Goal: Transaction & Acquisition: Download file/media

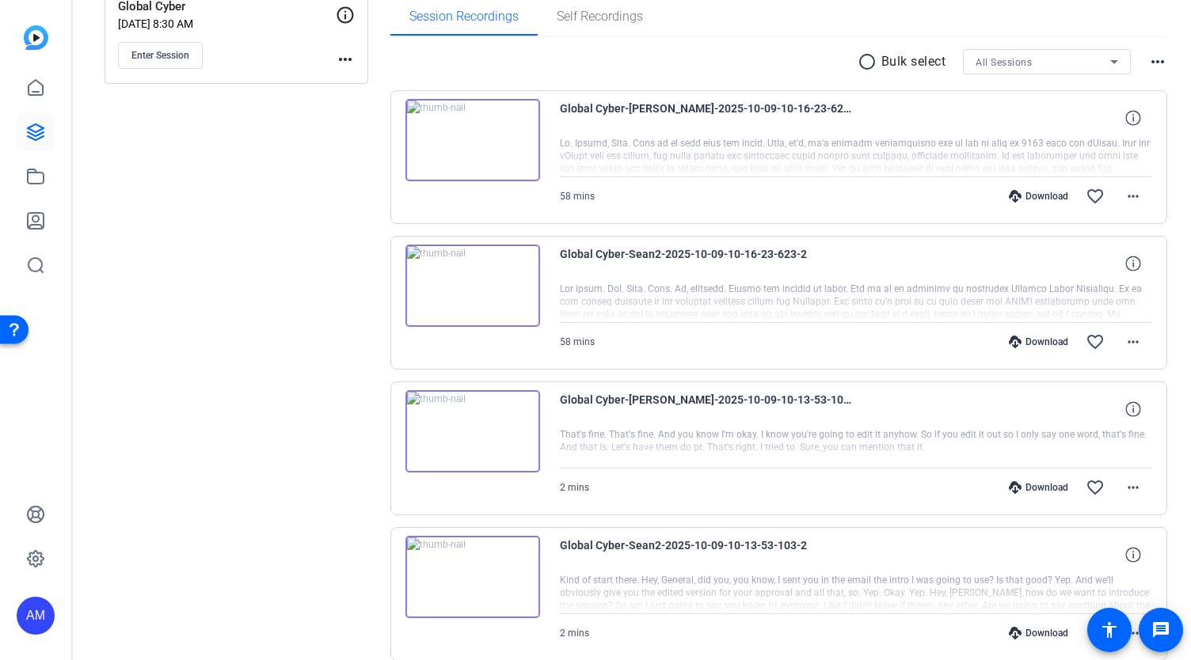
scroll to position [205, 0]
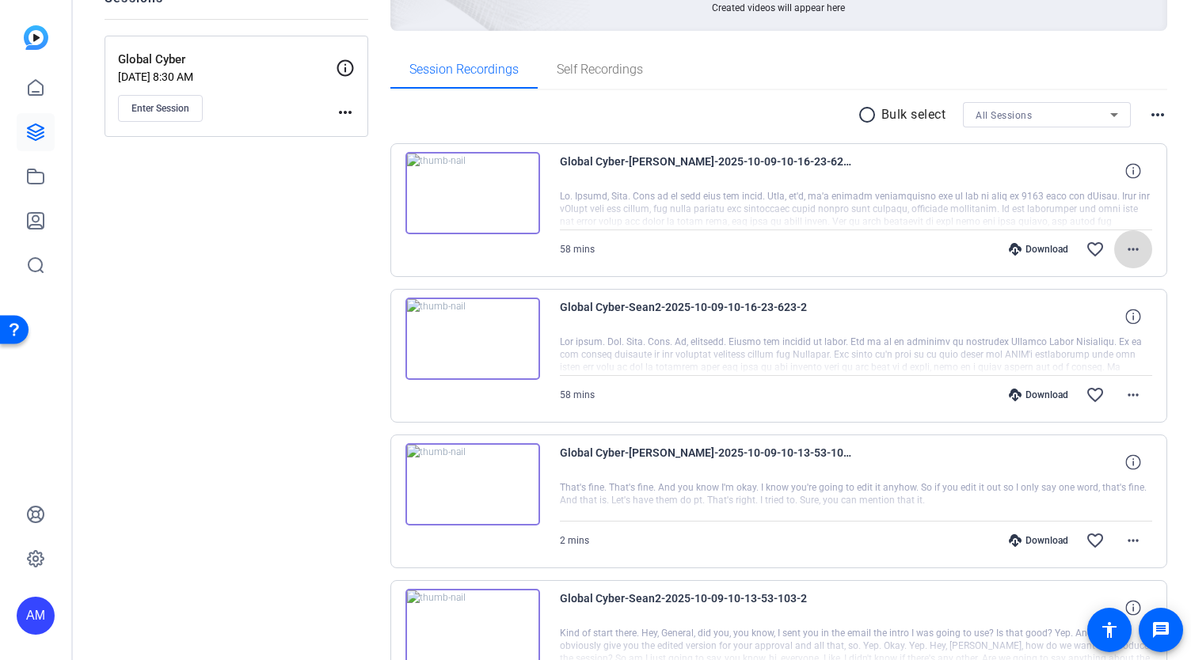
click at [1123, 249] on mat-icon "more_horiz" at bounding box center [1132, 249] width 19 height 19
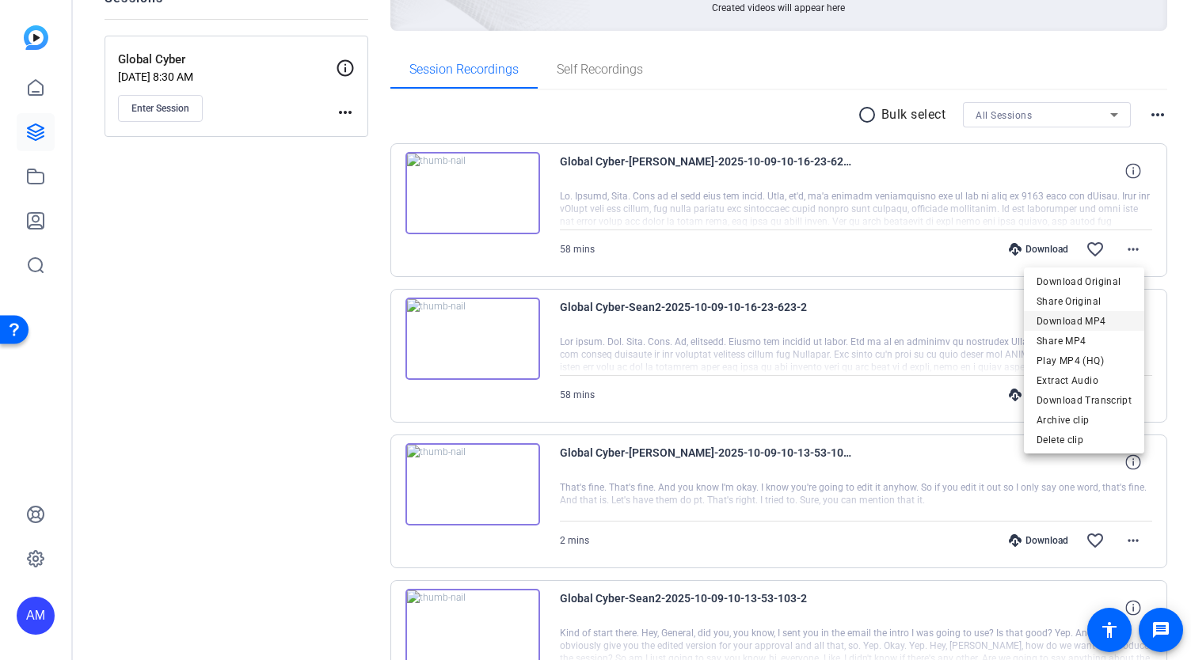
click at [1082, 322] on span "Download MP4" at bounding box center [1083, 320] width 95 height 19
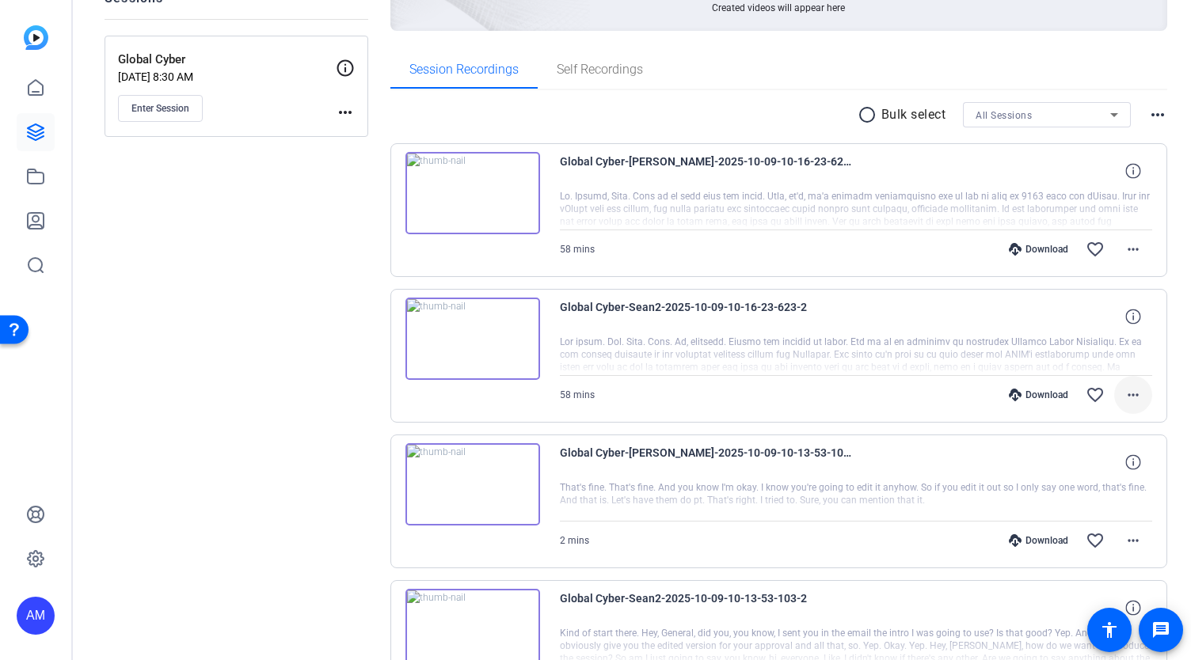
click at [1124, 397] on mat-icon "more_horiz" at bounding box center [1132, 395] width 19 height 19
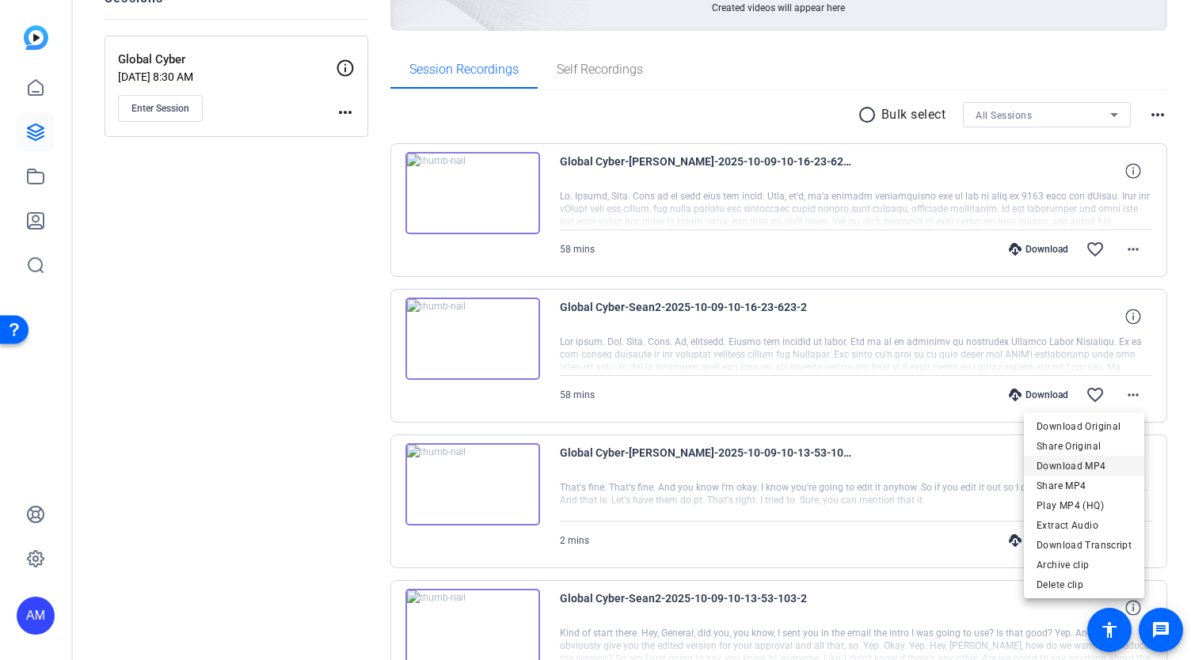
click at [1096, 464] on span "Download MP4" at bounding box center [1083, 465] width 95 height 19
